Goal: Task Accomplishment & Management: Use online tool/utility

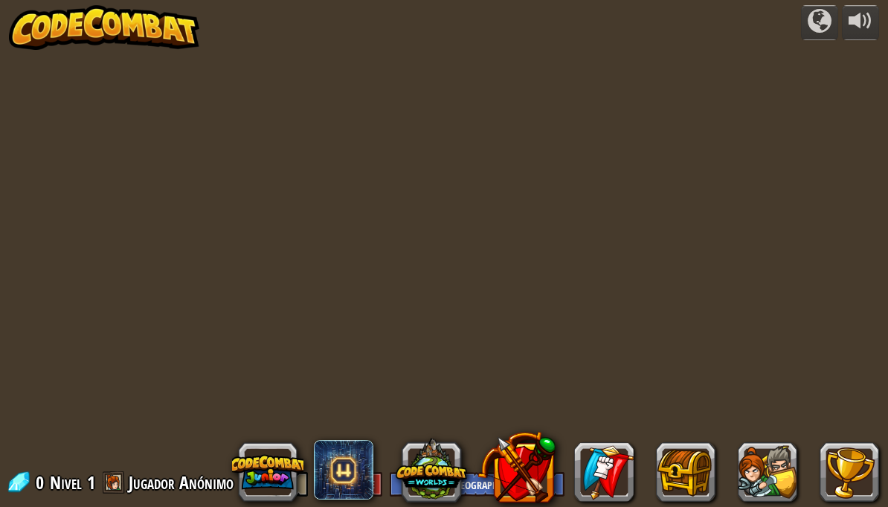
select select "es-419"
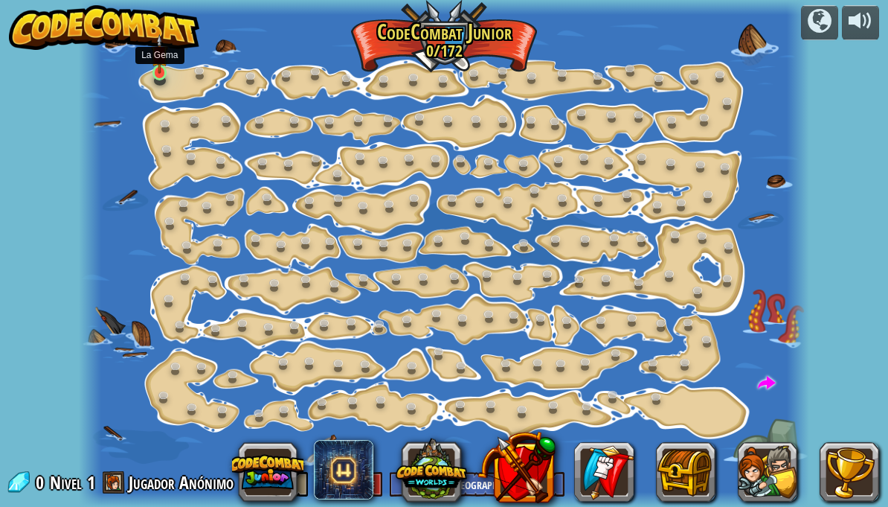
click at [161, 82] on link at bounding box center [162, 75] width 30 height 30
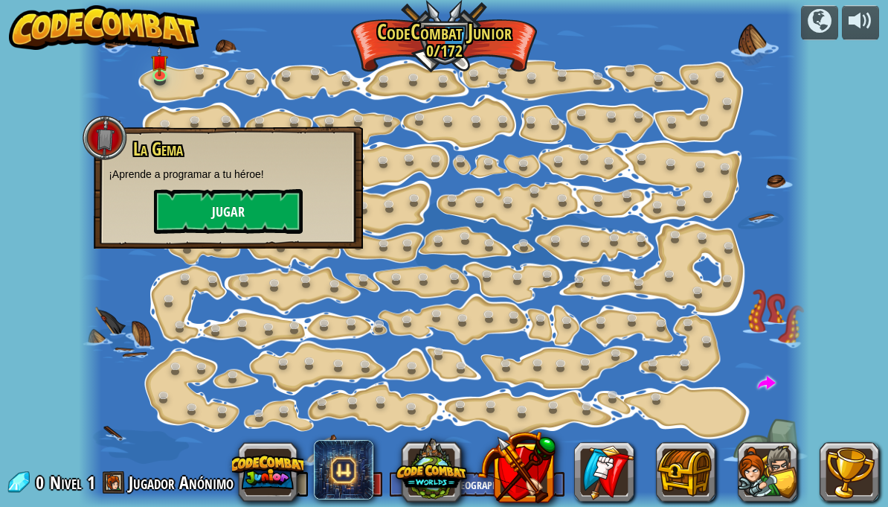
click at [268, 192] on button "Jugar" at bounding box center [228, 211] width 149 height 45
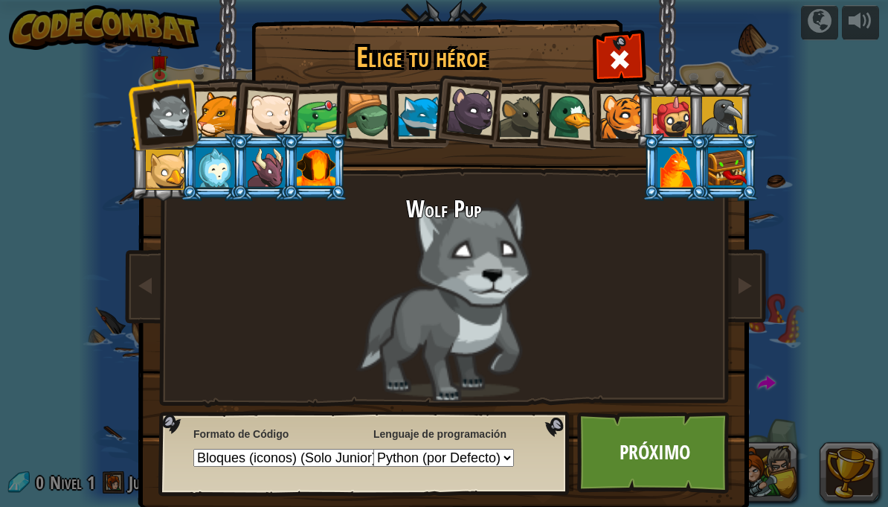
click at [615, 115] on div at bounding box center [622, 116] width 45 height 45
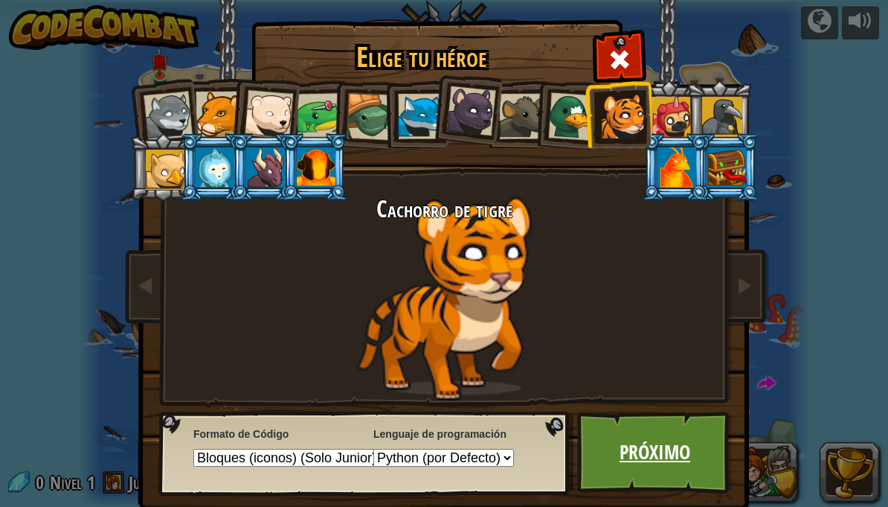
click at [632, 440] on link "Próximo" at bounding box center [654, 452] width 155 height 82
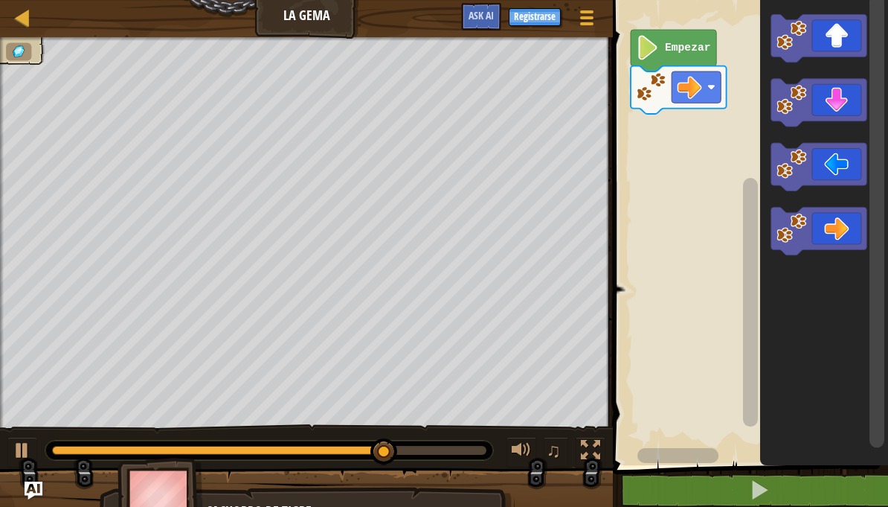
click at [327, 231] on div "Mapa La [PERSON_NAME] Menú del Juego Registrarse Ask AI 1 ההההההההההההההההההההה…" at bounding box center [444, 253] width 888 height 507
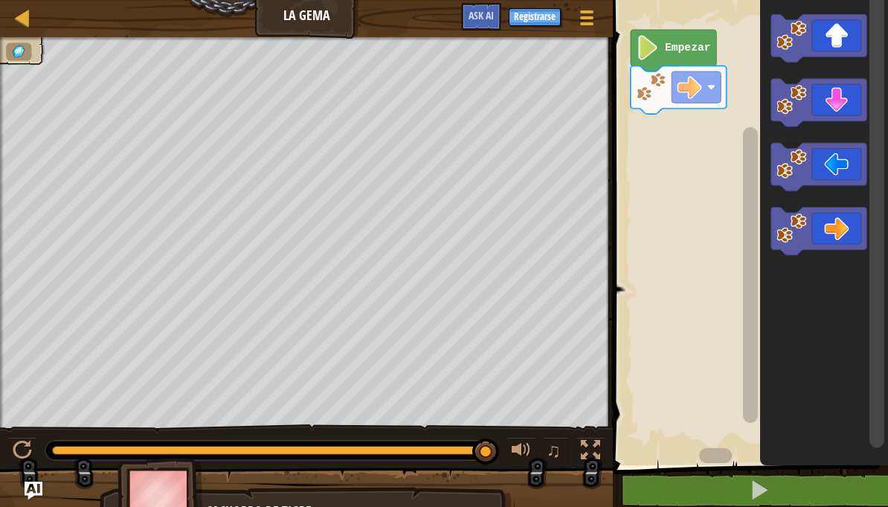
click at [309, 228] on div "Mapa La [PERSON_NAME] Menú del Juego Registrarse Ask AI 1 ההההההההההההההההההההה…" at bounding box center [444, 253] width 888 height 507
click at [269, 225] on div "Mapa La [PERSON_NAME] Menú del Juego Registrarse Ask AI 1 ההההההההההההההההההההה…" at bounding box center [444, 253] width 888 height 507
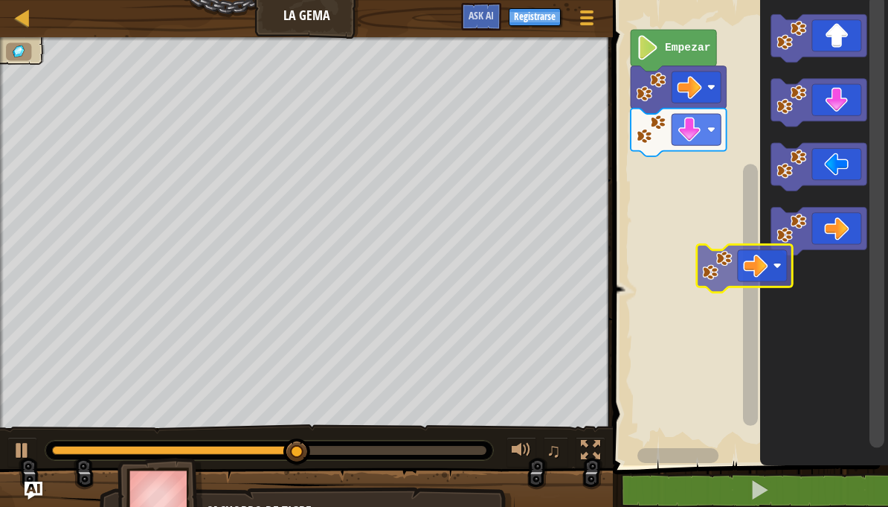
click at [864, 257] on icon "Espacio de trabajo de Blockly" at bounding box center [824, 229] width 128 height 472
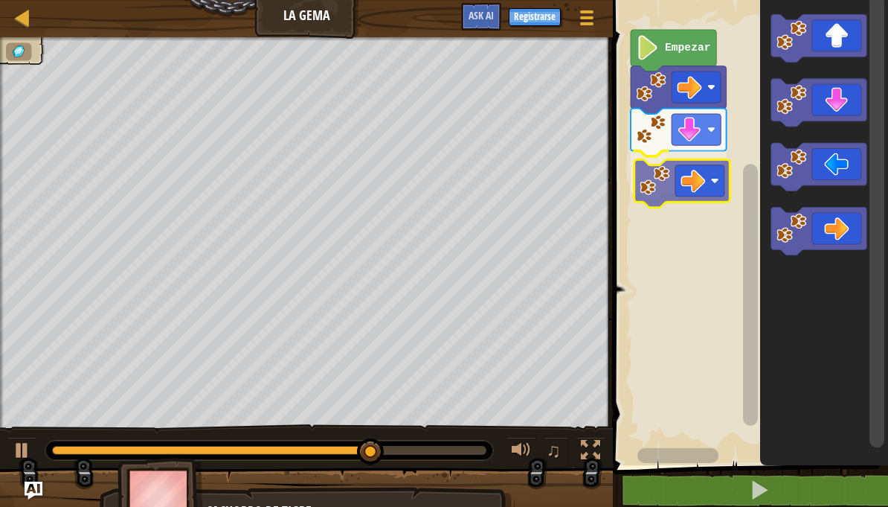
click at [709, 199] on div "Empezar" at bounding box center [748, 229] width 280 height 472
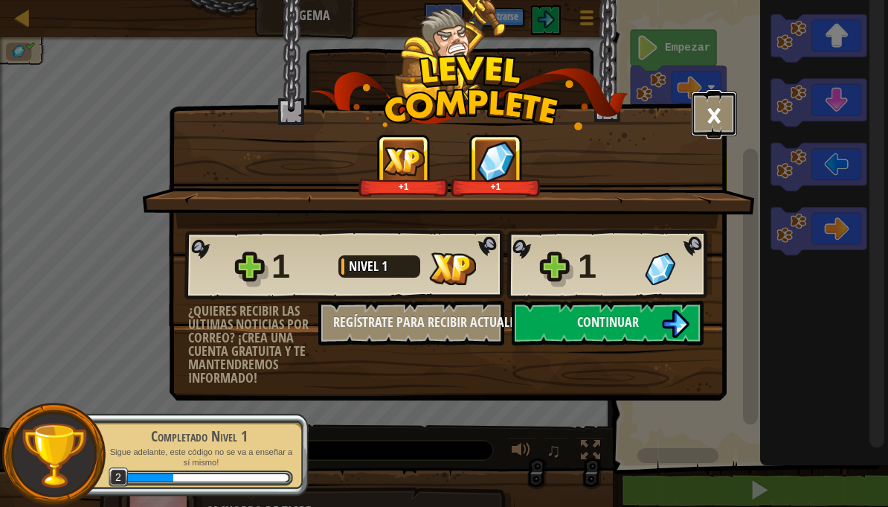
click at [713, 111] on button "×" at bounding box center [714, 113] width 46 height 45
